Goal: Task Accomplishment & Management: Use online tool/utility

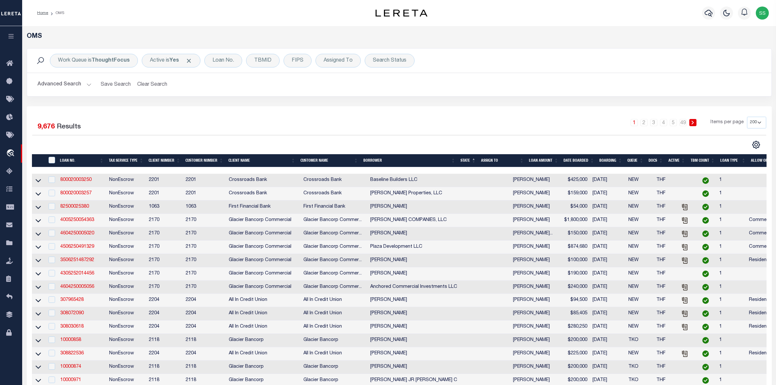
select select "200"
click at [481, 102] on div "Work Queue is ThoughtFocus Active is Yes Loan No. TBMID FIPS Assigned To Search…" at bounding box center [399, 77] width 755 height 58
click at [344, 64] on div "Assigned To" at bounding box center [337, 61] width 45 height 14
click at [351, 90] on select "--Unassigned-- [PERSON_NAME] [PERSON_NAME] [PERSON_NAME] [PERSON_NAME], [PERSON…" at bounding box center [372, 92] width 96 height 12
select select "[PERSON_NAME]"
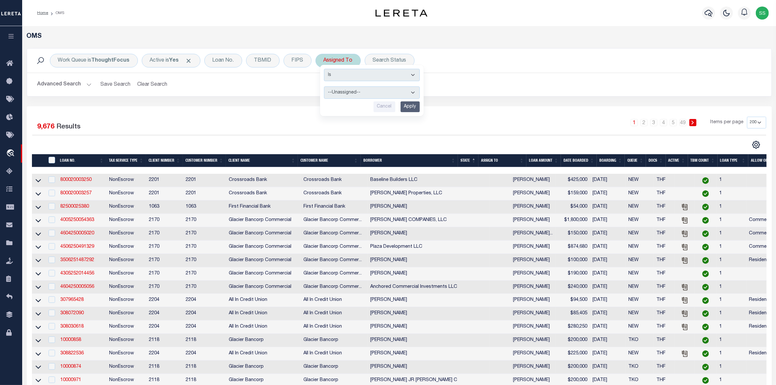
click at [324, 87] on select "--Unassigned-- [PERSON_NAME] [PERSON_NAME] [PERSON_NAME] [PERSON_NAME], [PERSON…" at bounding box center [372, 92] width 96 height 12
click at [410, 109] on input "Apply" at bounding box center [409, 106] width 19 height 11
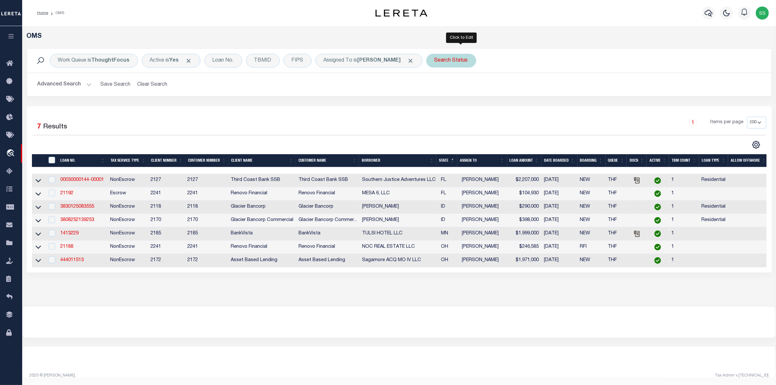
click at [467, 58] on div "Search Status" at bounding box center [451, 61] width 50 height 14
click at [466, 92] on select "Automated Search Bad Parcel Complete Duplicate Parcel High Dollar Reporting In …" at bounding box center [483, 92] width 96 height 12
select select "IP"
click at [445, 87] on select "Automated Search Bad Parcel Complete Duplicate Parcel High Dollar Reporting In …" at bounding box center [483, 92] width 96 height 12
click at [527, 107] on input "Apply" at bounding box center [520, 106] width 19 height 11
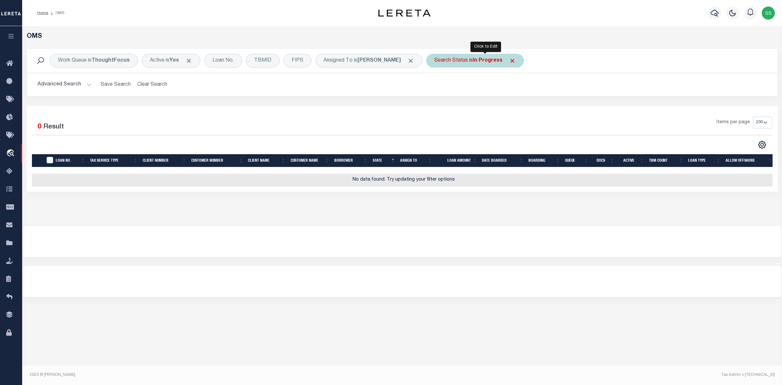
click at [481, 55] on div "Search Status is In Progress" at bounding box center [475, 61] width 98 height 14
click at [480, 92] on select "Automated Search Bad Parcel Complete Duplicate Parcel High Dollar Reporting In …" at bounding box center [483, 92] width 96 height 12
select select "RD"
click at [445, 87] on select "Automated Search Bad Parcel Complete Duplicate Parcel High Dollar Reporting In …" at bounding box center [483, 92] width 96 height 12
click at [530, 108] on input "Apply" at bounding box center [520, 106] width 19 height 11
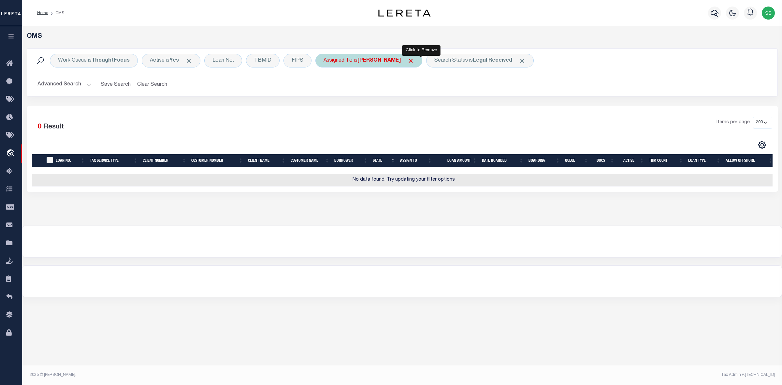
click at [414, 59] on span "Click to Remove" at bounding box center [410, 60] width 7 height 7
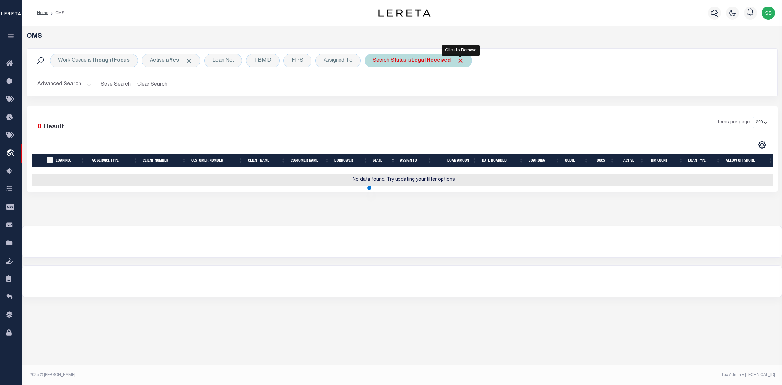
click at [462, 59] on span "Click to Remove" at bounding box center [460, 60] width 7 height 7
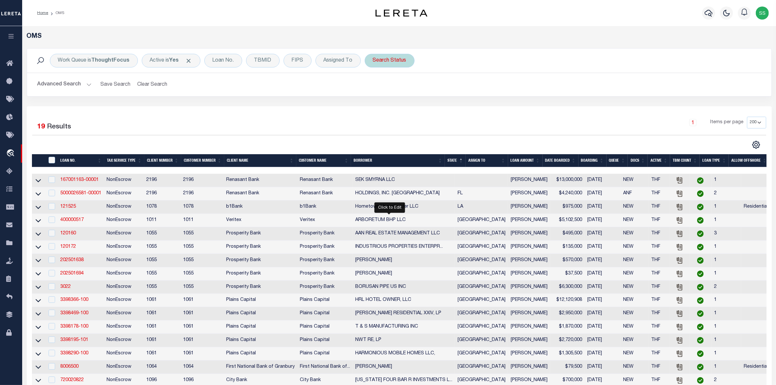
click at [397, 62] on div "Search Status" at bounding box center [390, 61] width 50 height 14
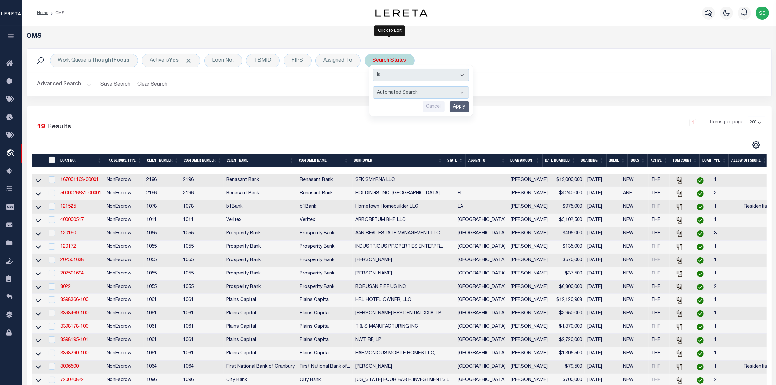
click at [396, 92] on select "Automated Search Bad Parcel Complete Duplicate Parcel High Dollar Reporting In …" at bounding box center [421, 92] width 96 height 12
select select "IP"
click at [373, 87] on select "Automated Search Bad Parcel Complete Duplicate Parcel High Dollar Reporting In …" at bounding box center [421, 92] width 96 height 12
click at [458, 106] on input "Apply" at bounding box center [459, 106] width 19 height 11
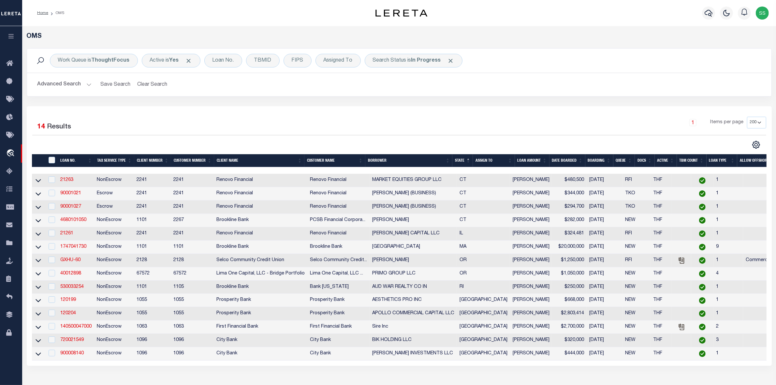
scroll to position [41, 0]
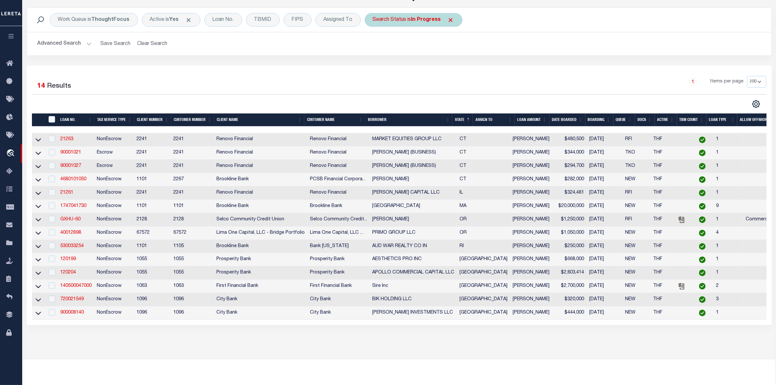
click at [418, 21] on b "In Progress" at bounding box center [426, 19] width 30 height 5
click at [406, 51] on select "Automated Search Bad Parcel Complete Duplicate Parcel High Dollar Reporting In …" at bounding box center [421, 52] width 96 height 12
select select "RD"
click at [373, 46] on select "Automated Search Bad Parcel Complete Duplicate Parcel High Dollar Reporting In …" at bounding box center [421, 52] width 96 height 12
click at [460, 67] on input "Apply" at bounding box center [459, 66] width 19 height 11
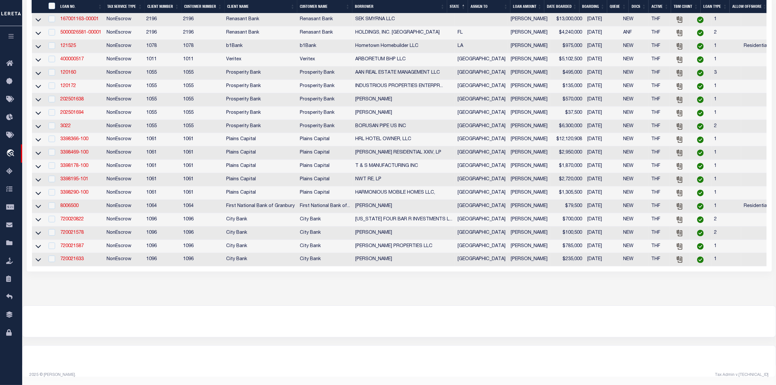
scroll to position [89, 0]
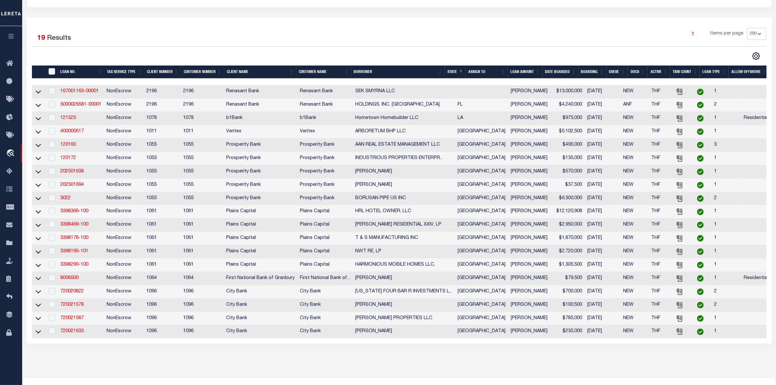
drag, startPoint x: 467, startPoint y: 92, endPoint x: 504, endPoint y: 90, distance: 37.2
click at [504, 90] on tr "167001163-00001 NonEscrow 2196 2196 Renasant Bank Renasant Bank SEK SMYRNA LLC …" at bounding box center [421, 91] width 779 height 13
drag, startPoint x: 471, startPoint y: 121, endPoint x: 505, endPoint y: 121, distance: 33.9
click at [508, 121] on td "[PERSON_NAME]" at bounding box center [529, 118] width 42 height 13
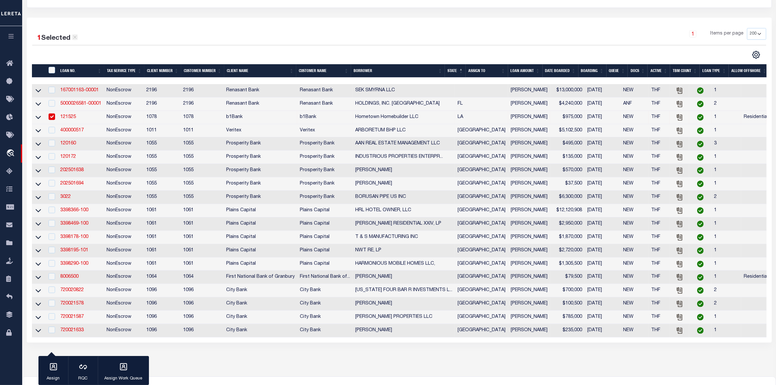
click at [74, 36] on icon at bounding box center [75, 37] width 6 height 6
checkbox input "false"
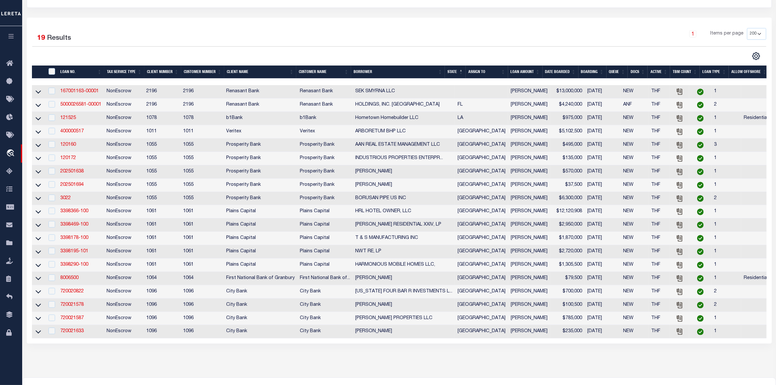
scroll to position [0, 0]
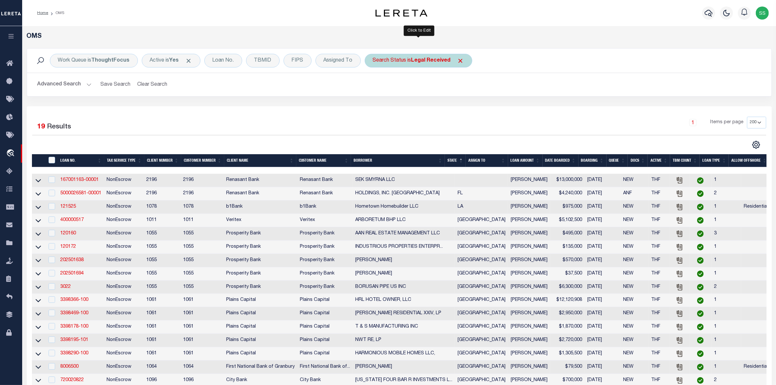
click at [437, 59] on b "Legal Received" at bounding box center [430, 60] width 39 height 5
click at [396, 91] on select "Automated Search Bad Parcel Complete Duplicate Parcel High Dollar Reporting In …" at bounding box center [421, 92] width 96 height 12
select select "IP"
click at [373, 87] on select "Automated Search Bad Parcel Complete Duplicate Parcel High Dollar Reporting In …" at bounding box center [421, 92] width 96 height 12
click at [461, 108] on input "Apply" at bounding box center [459, 106] width 19 height 11
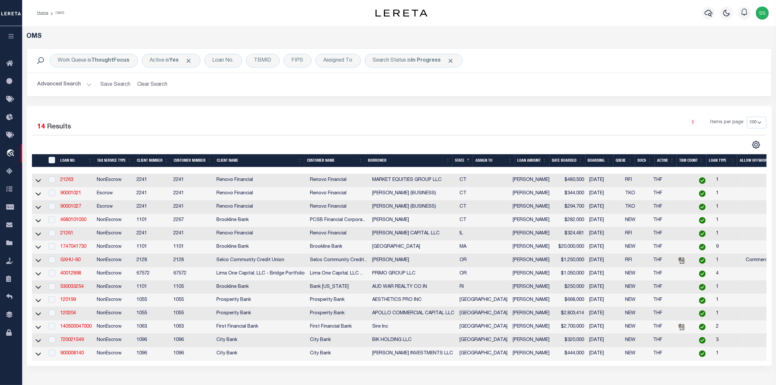
scroll to position [81, 0]
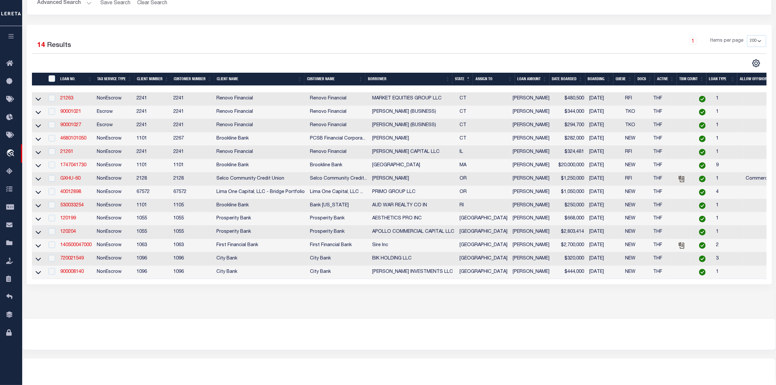
click at [471, 298] on div "OMS Work Queue is ThoughtFocus Active is Yes Loan No. TBMID FIPS Assigned To Se…" at bounding box center [399, 124] width 750 height 347
click at [72, 141] on link "4680101050" at bounding box center [73, 138] width 26 height 5
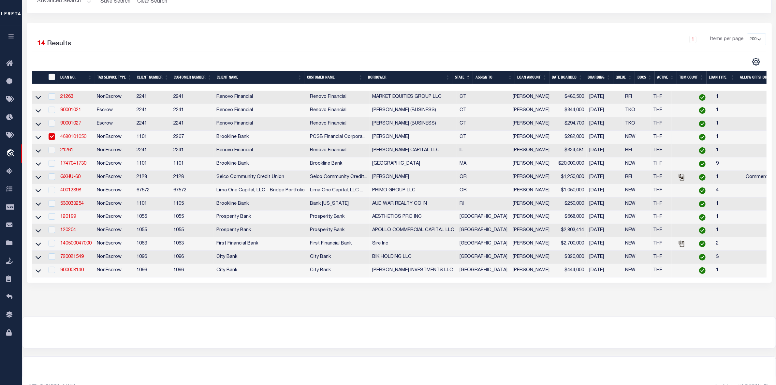
type input "4680101050"
type input "[PERSON_NAME]"
select select
select select "100"
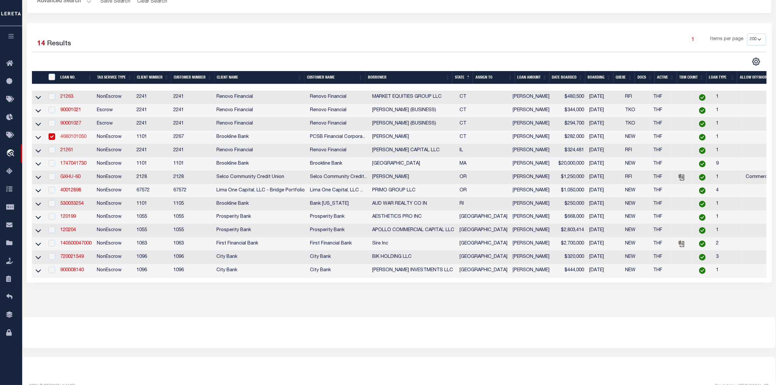
select select "NonEscrow"
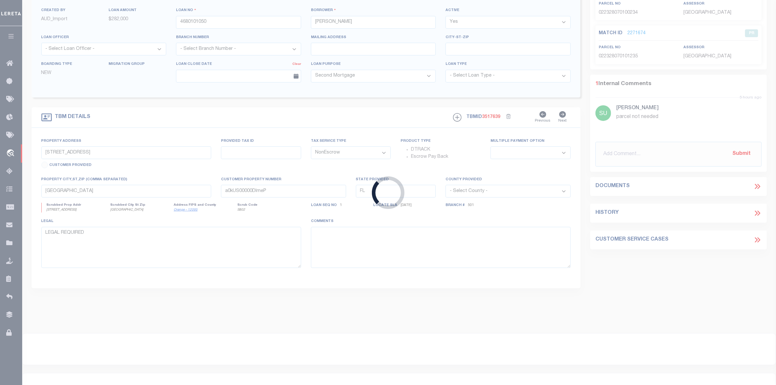
scroll to position [30, 0]
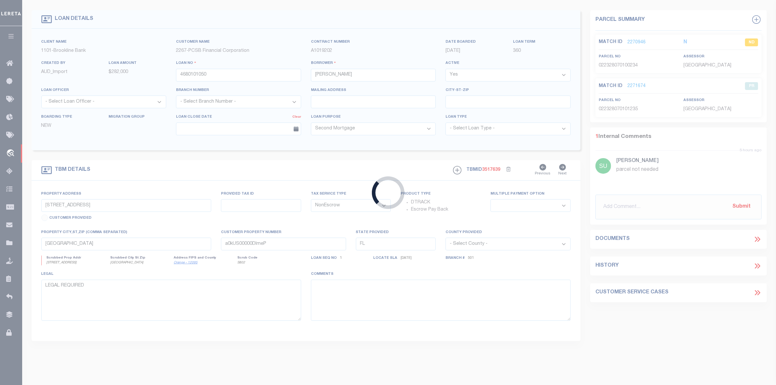
type input "[STREET_ADDRESS]"
type input "B15-2-802"
type input "DANBURY CT 06810"
type input "17428"
type input "CT"
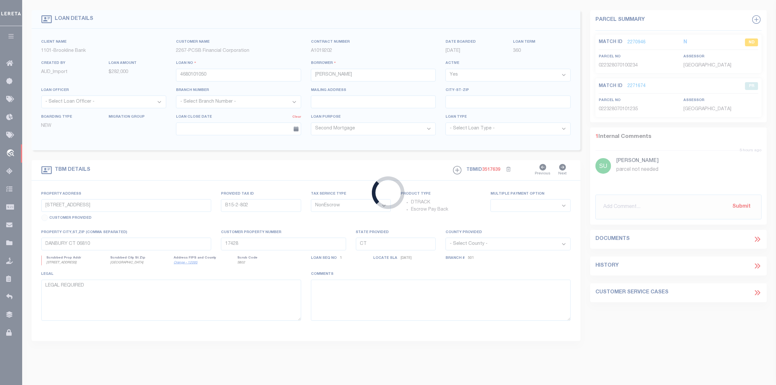
select select
select select "43781"
select select "14897"
select select "2"
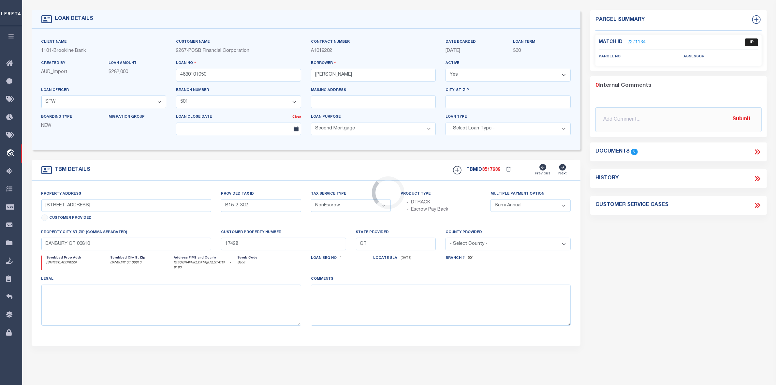
scroll to position [0, 0]
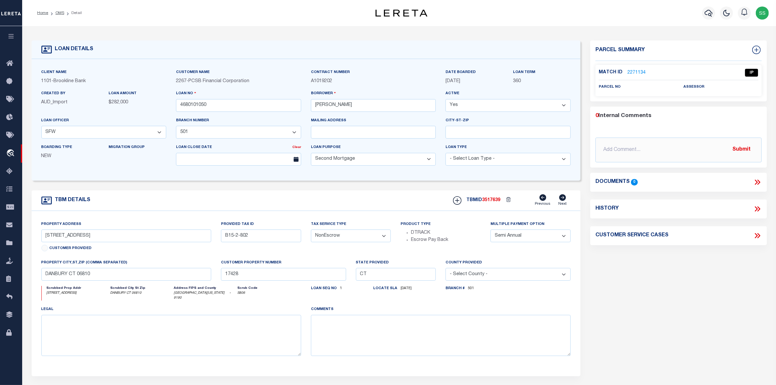
click at [638, 72] on link "2271134" at bounding box center [636, 72] width 18 height 7
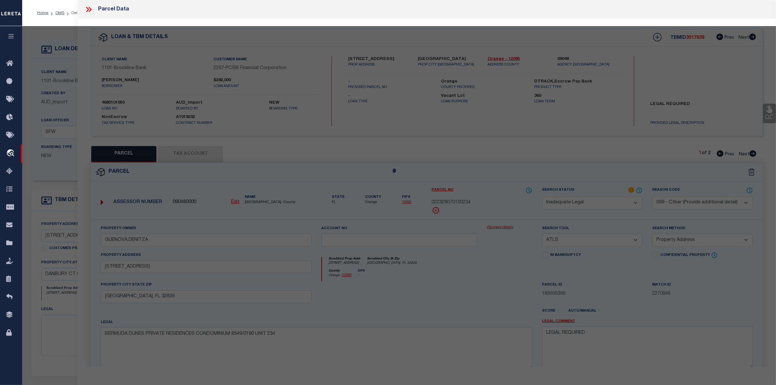
select select "AS"
select select
checkbox input "false"
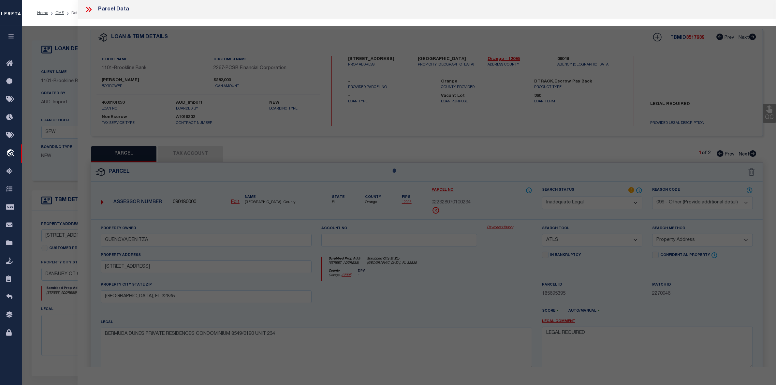
checkbox input "false"
select select "IP"
checkbox input "false"
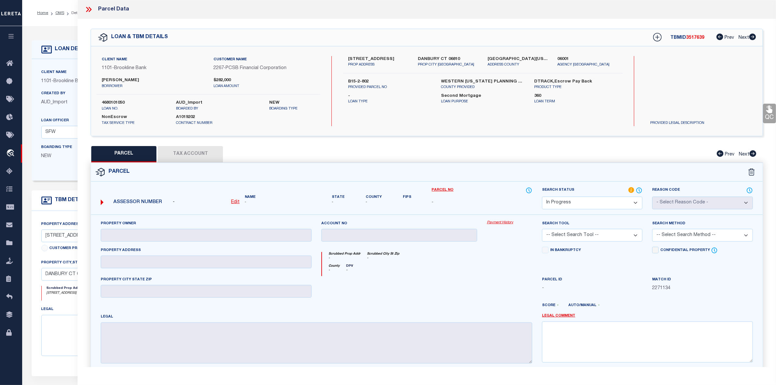
click at [502, 60] on label "[GEOGRAPHIC_DATA][US_STATE] - 9190" at bounding box center [517, 59] width 60 height 7
drag, startPoint x: 489, startPoint y: 64, endPoint x: 520, endPoint y: 64, distance: 31.6
click at [520, 64] on div "[GEOGRAPHIC_DATA][US_STATE] - 9190 ADDRESS COUNTY" at bounding box center [517, 62] width 70 height 12
click at [530, 68] on div "[GEOGRAPHIC_DATA][US_STATE] - 9190 ADDRESS COUNTY" at bounding box center [517, 62] width 70 height 12
click at [85, 10] on icon at bounding box center [88, 9] width 8 height 8
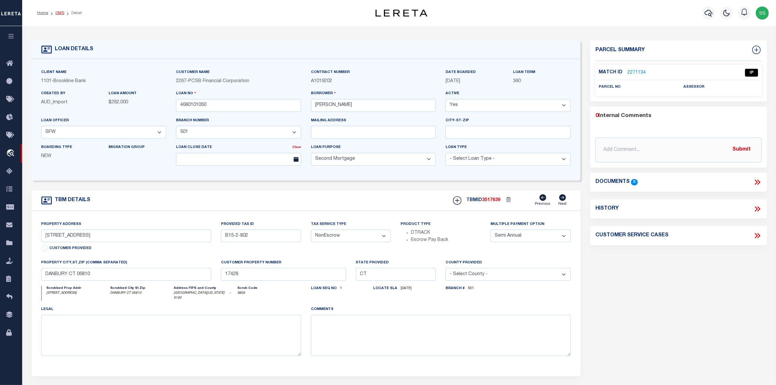
click at [61, 12] on link "OMS" at bounding box center [59, 13] width 9 height 4
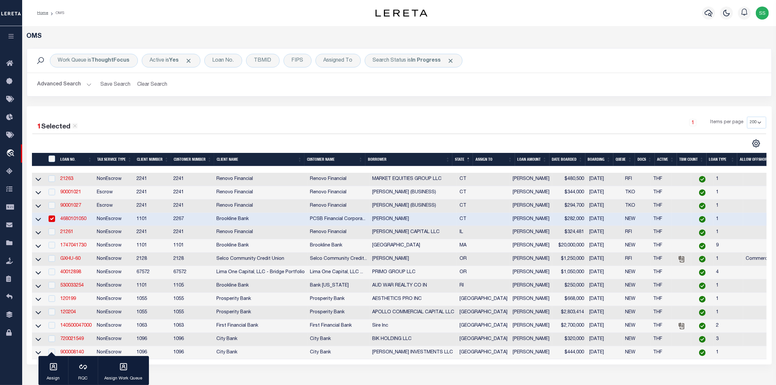
scroll to position [41, 0]
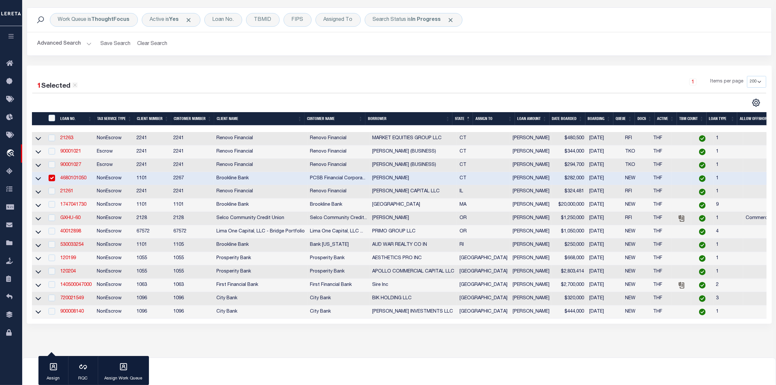
click at [51, 180] on input "checkbox" at bounding box center [52, 178] width 7 height 7
checkbox input "false"
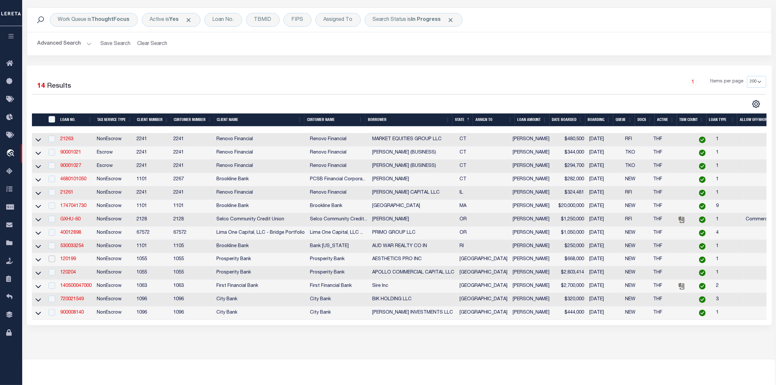
click at [52, 262] on input "checkbox" at bounding box center [52, 258] width 7 height 7
checkbox input "true"
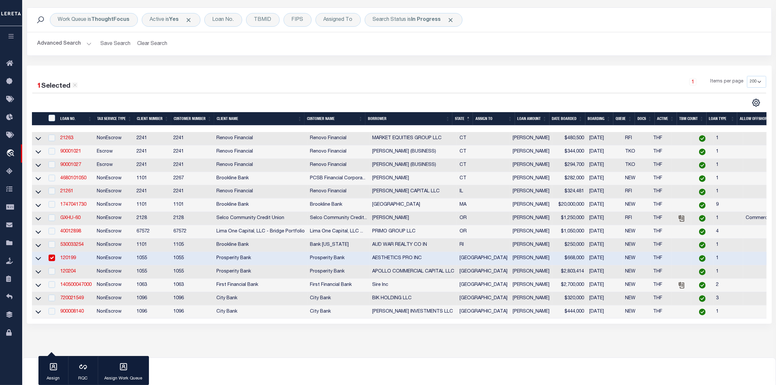
click at [69, 260] on link "120199" at bounding box center [68, 258] width 16 height 5
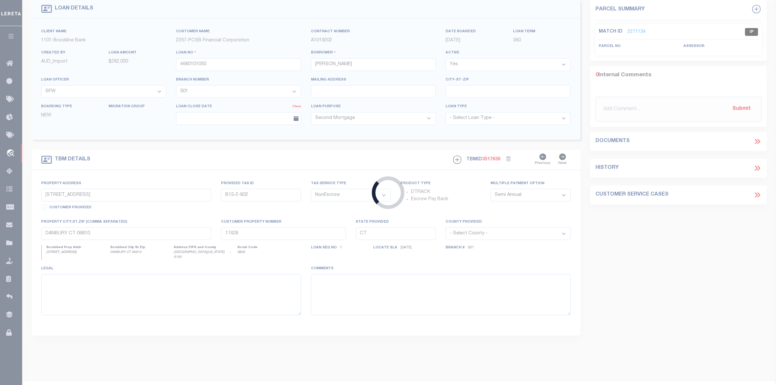
scroll to position [46, 0]
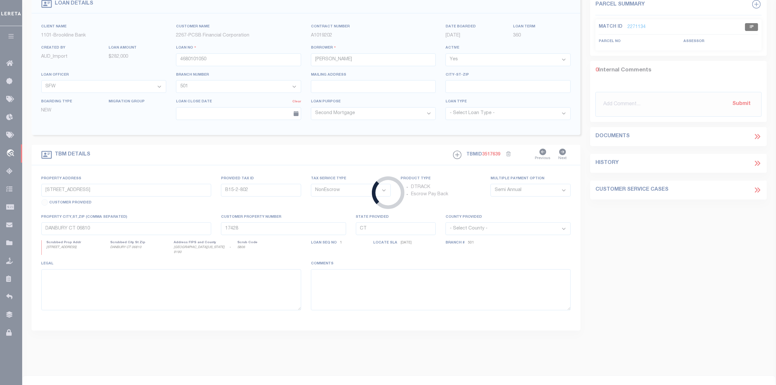
type input "120199"
type input "AESTHETICS PRO INC"
select select
type input "[STREET_ADDRESS]"
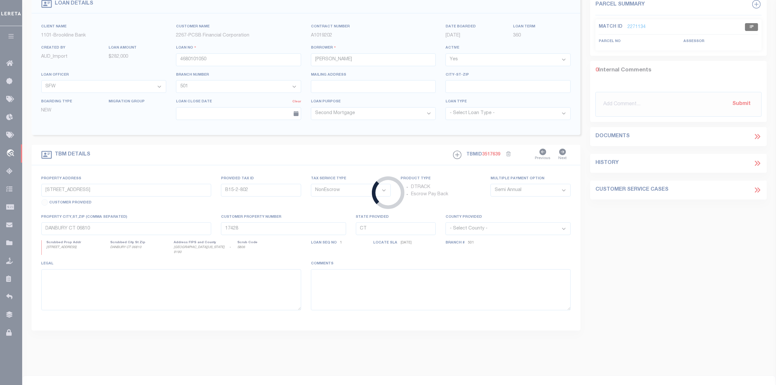
type input "[GEOGRAPHIC_DATA]"
select select "400"
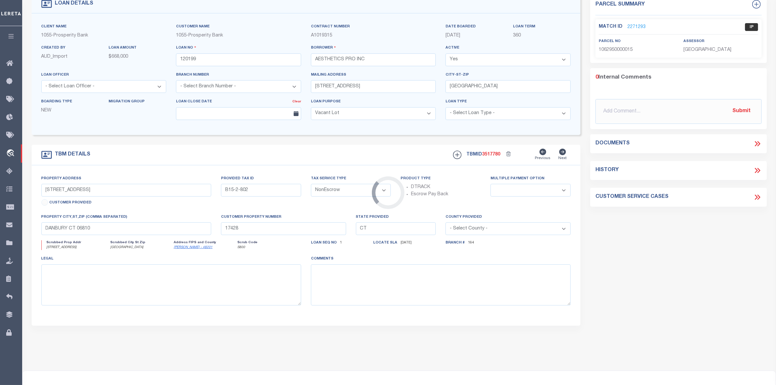
select select "10396"
select select "4100"
type input "[STREET_ADDRESS]"
select select
type input "[GEOGRAPHIC_DATA]"
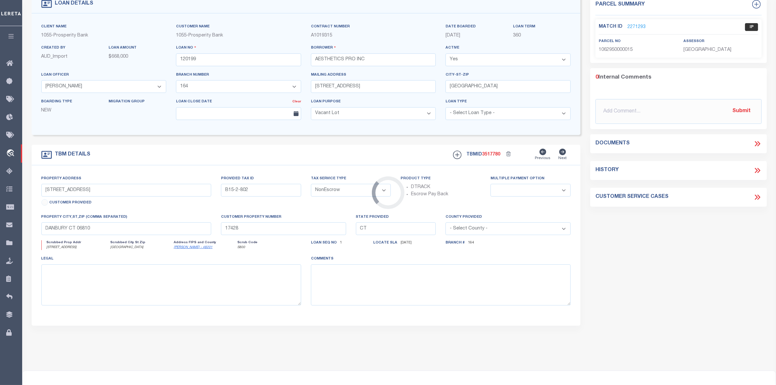
type input "[GEOGRAPHIC_DATA]"
select select
type textarea "[STREET_ADDRESS] 0.0757 AC [PERSON_NAME] SURVEY A-618 BEING PART OF RESERVE [GE…"
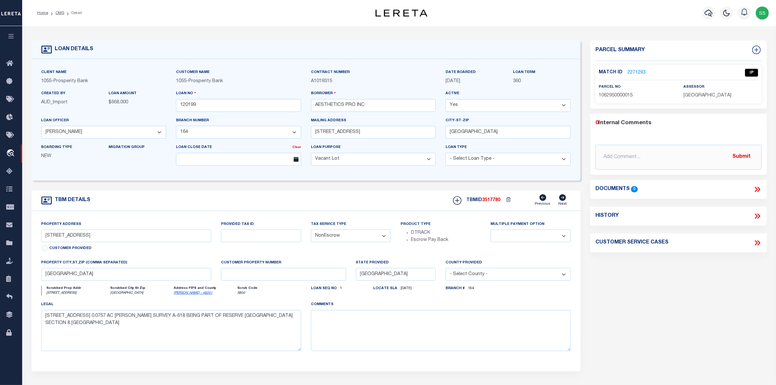
click at [636, 72] on link "2271293" at bounding box center [636, 72] width 18 height 7
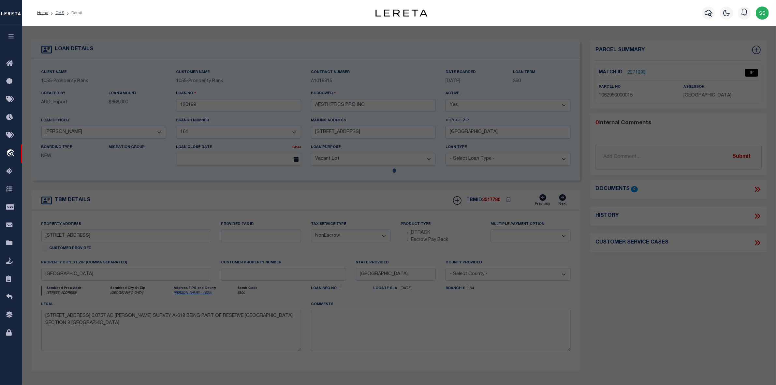
select select "AS"
checkbox input "false"
select select "IP"
type input "S D D G INC"
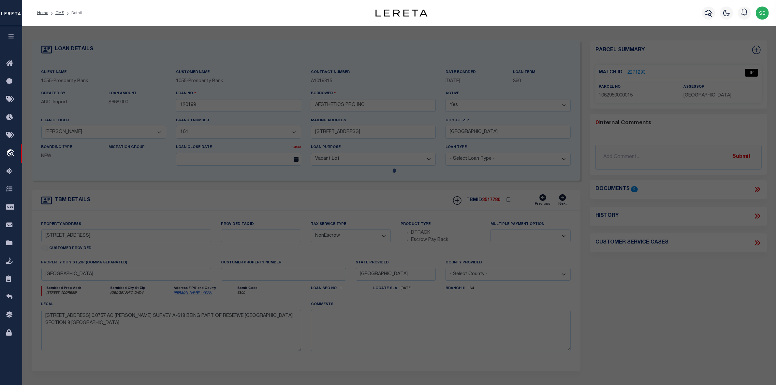
select select "AGW"
select select "LEG"
type input "[STREET_ADDRESS]"
type input "[GEOGRAPHIC_DATA]"
type textarea "HUNTWICK FOREST SEC 8 .0800 AC"
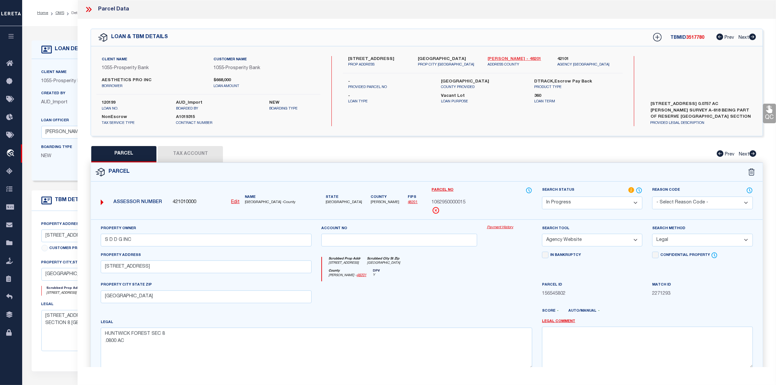
click at [493, 59] on link "[PERSON_NAME] - 48201" at bounding box center [517, 59] width 60 height 7
drag, startPoint x: 347, startPoint y: 59, endPoint x: 404, endPoint y: 57, distance: 57.0
click at [404, 57] on div "13303 CHAMPION FOREST DR [PERSON_NAME] ADDRESS" at bounding box center [378, 62] width 70 height 12
copy label "13303 CHAMPION FOREST"
drag, startPoint x: 435, startPoint y: 203, endPoint x: 475, endPoint y: 203, distance: 39.4
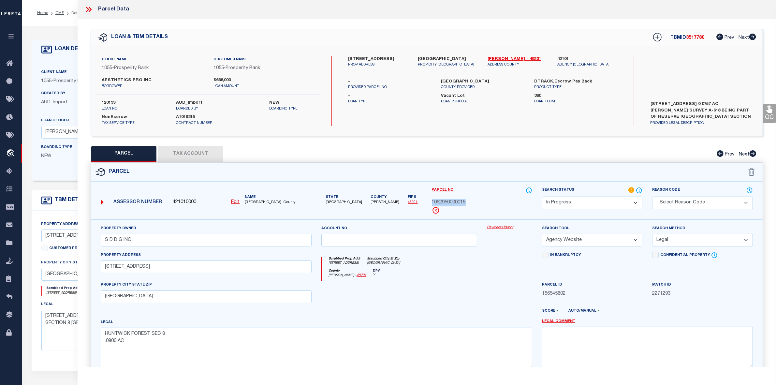
click at [475, 203] on div "Parcel No 1062950000015" at bounding box center [482, 203] width 110 height 33
copy span "1062950000015"
drag, startPoint x: 717, startPoint y: 111, endPoint x: 745, endPoint y: 111, distance: 27.4
click at [745, 111] on label "[STREET_ADDRESS] 0.0757 AC [PERSON_NAME] SURVEY A-618 BEING PART OF RESERVE [GE…" at bounding box center [700, 111] width 111 height 20
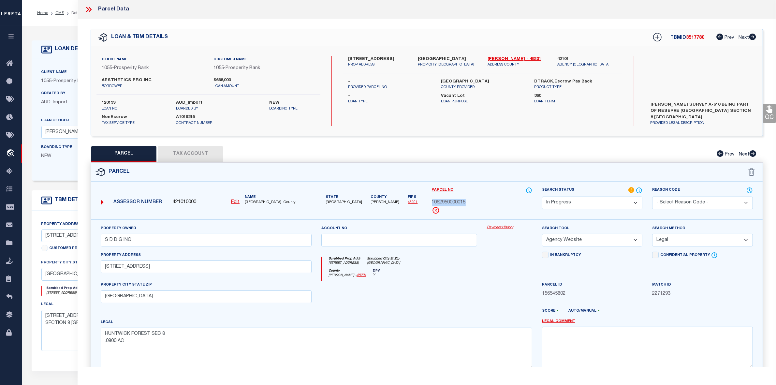
click at [745, 111] on label "[STREET_ADDRESS] 0.0757 AC [PERSON_NAME] SURVEY A-618 BEING PART OF RESERVE [GE…" at bounding box center [700, 111] width 111 height 20
click at [379, 300] on div at bounding box center [399, 294] width 166 height 27
click at [88, 10] on icon at bounding box center [87, 9] width 3 height 5
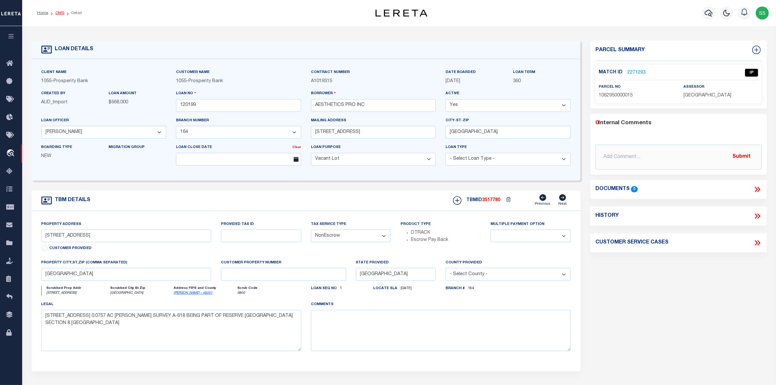
click at [58, 14] on link "OMS" at bounding box center [59, 13] width 9 height 4
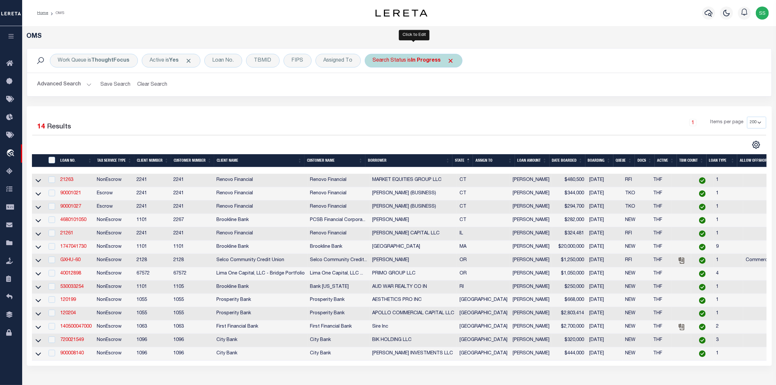
click at [425, 60] on b "In Progress" at bounding box center [426, 60] width 30 height 5
select select "IP"
click at [405, 94] on select "Automated Search Bad Parcel Complete Duplicate Parcel High Dollar Reporting In …" at bounding box center [421, 92] width 96 height 12
click at [373, 87] on select "Automated Search Bad Parcel Complete Duplicate Parcel High Dollar Reporting In …" at bounding box center [421, 92] width 96 height 12
click at [457, 106] on input "Apply" at bounding box center [459, 106] width 19 height 11
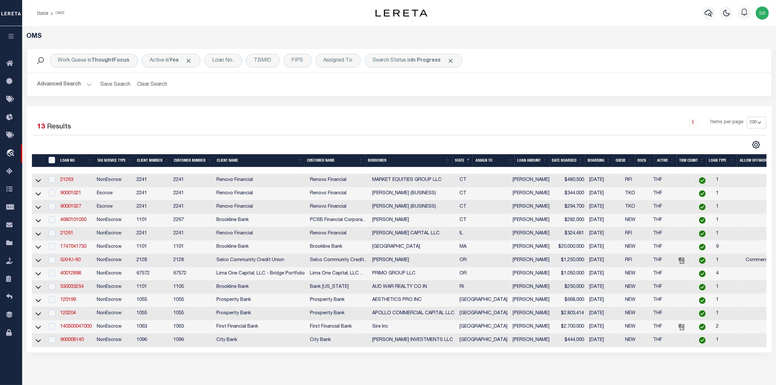
click at [476, 93] on div "Advanced Search Save Search Clear Search tblSearchTopScreen_dynamictable_____De…" at bounding box center [399, 84] width 744 height 23
click at [449, 62] on span "Click to Remove" at bounding box center [450, 60] width 7 height 7
click at [374, 104] on div "Work Queue is ThoughtFocus Active is Yes Loan No. TBMID FIPS Assigned To Search…" at bounding box center [399, 77] width 755 height 58
